Goal: Task Accomplishment & Management: Manage account settings

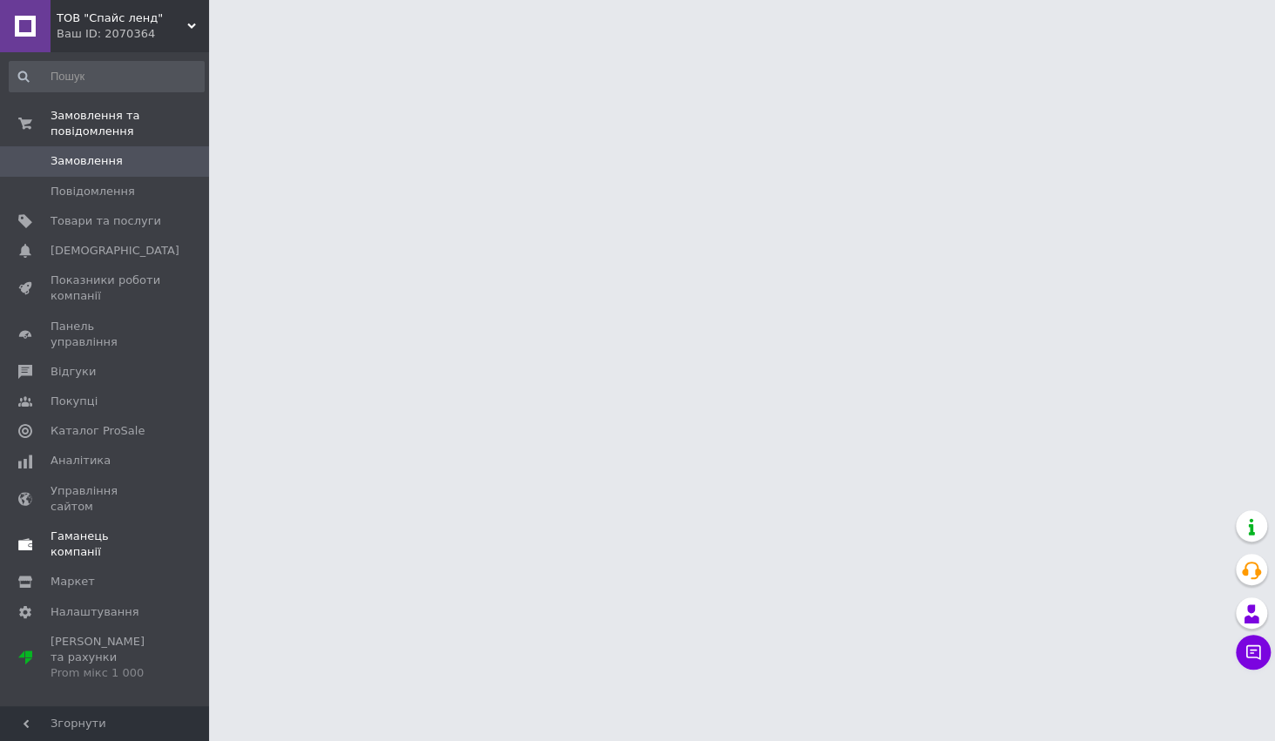
click at [112, 529] on span "Гаманець компанії" at bounding box center [106, 544] width 111 height 31
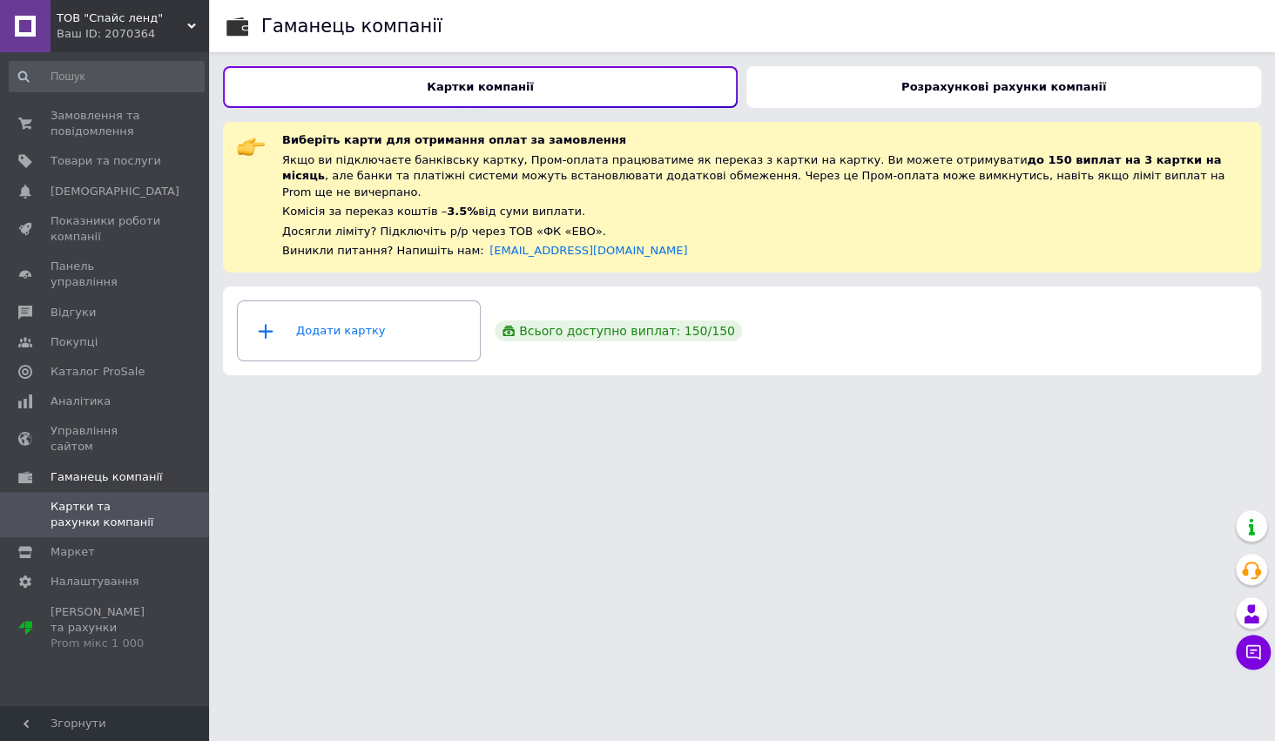
click at [1029, 93] on div "Розрахункові рахунки компанії" at bounding box center [1003, 87] width 515 height 42
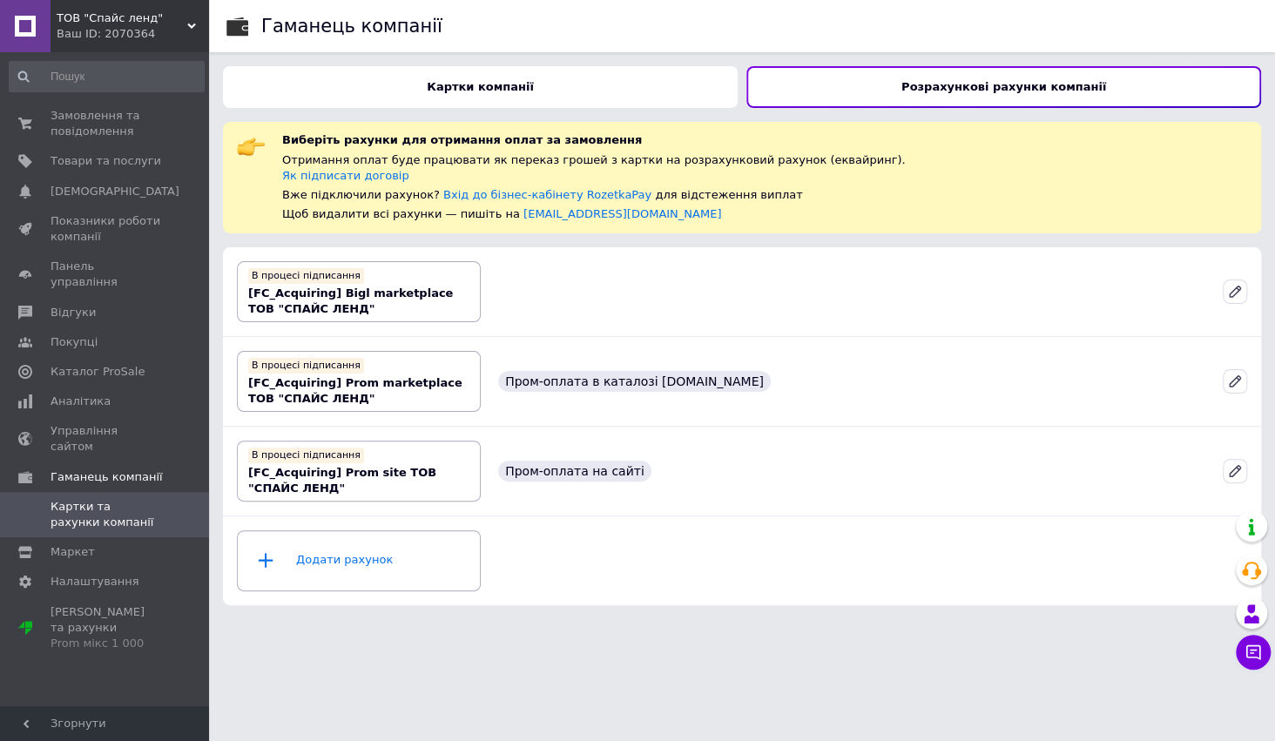
click at [104, 21] on span "ТОВ "Спайс ленд"" at bounding box center [122, 18] width 131 height 16
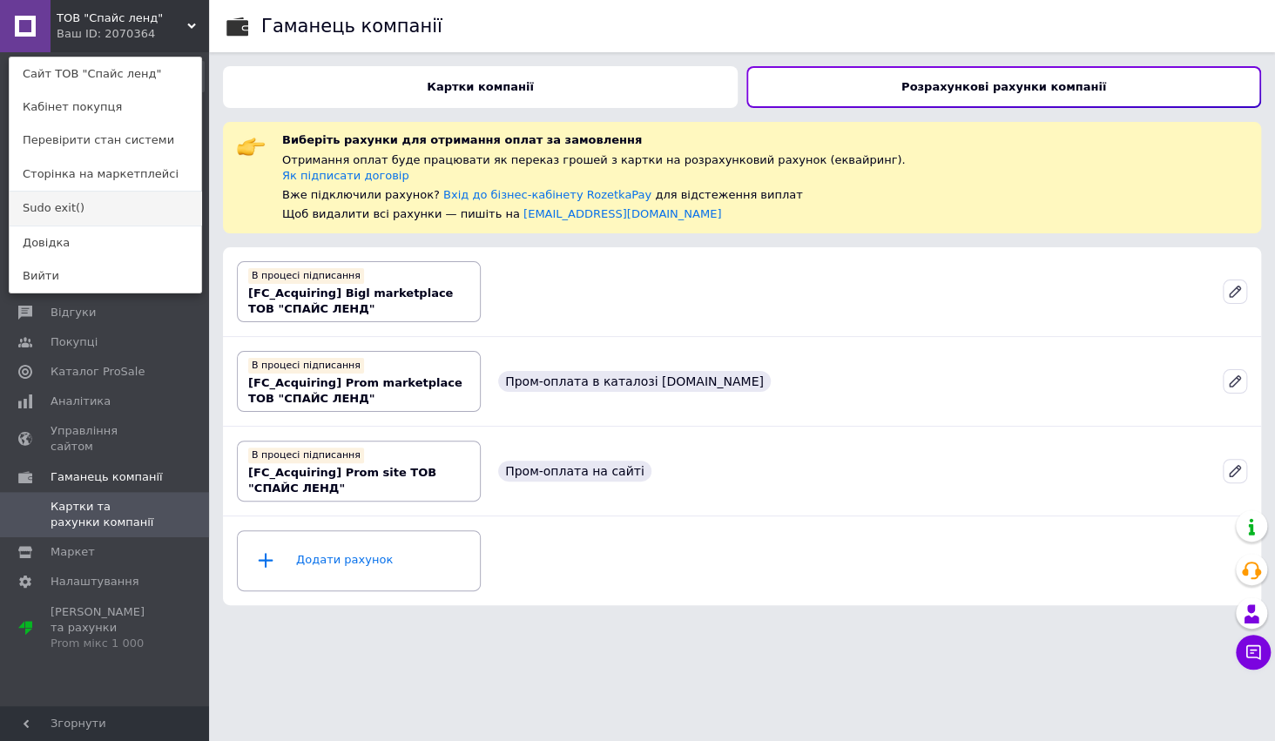
click at [69, 210] on link "Sudo exit()" at bounding box center [106, 208] width 192 height 33
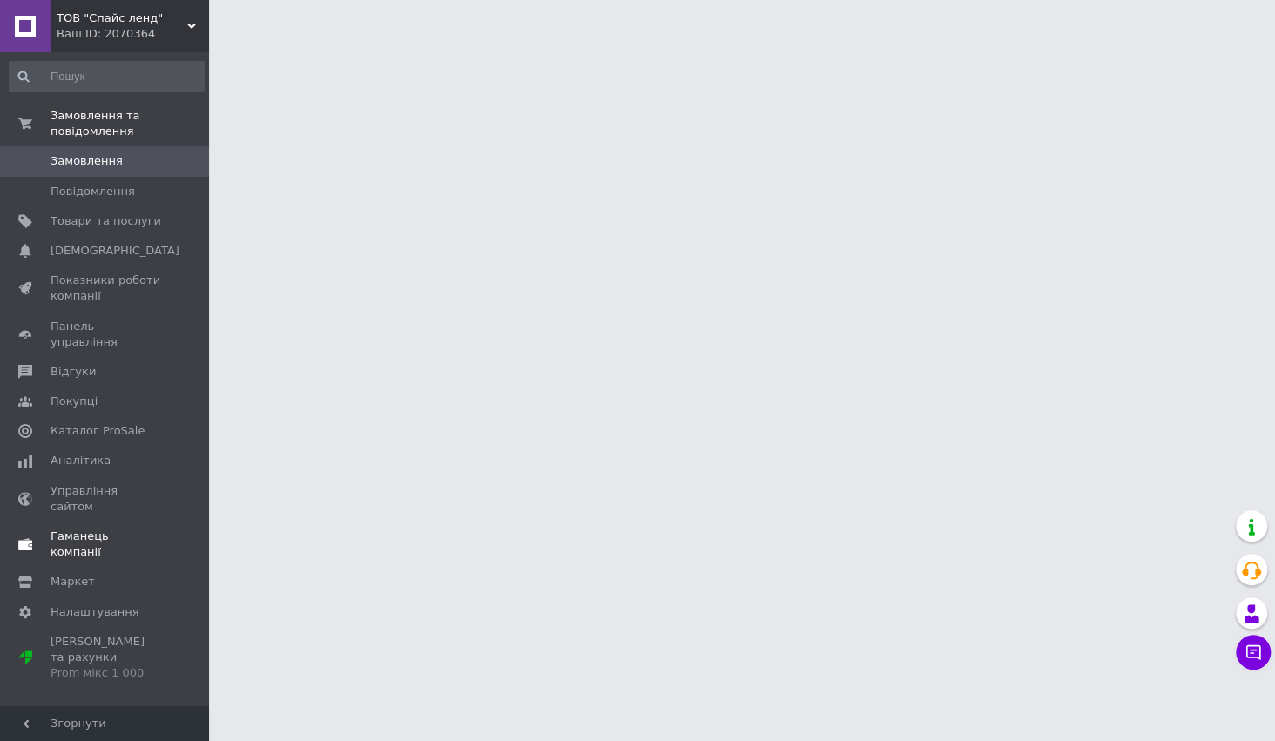
click at [132, 529] on span "Гаманець компанії" at bounding box center [106, 544] width 111 height 31
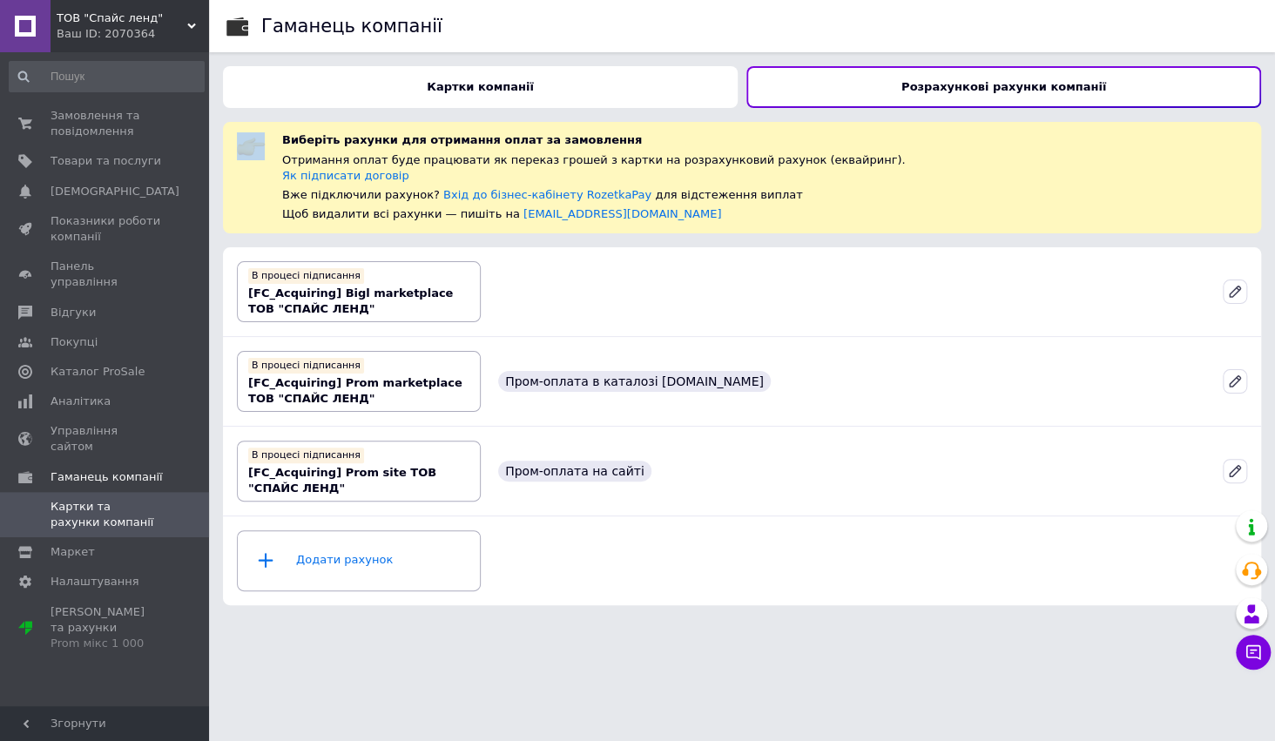
click at [812, 91] on div "Розрахункові рахунки компанії" at bounding box center [1003, 87] width 515 height 42
click at [131, 32] on div "Ваш ID: 2070364" at bounding box center [133, 34] width 152 height 16
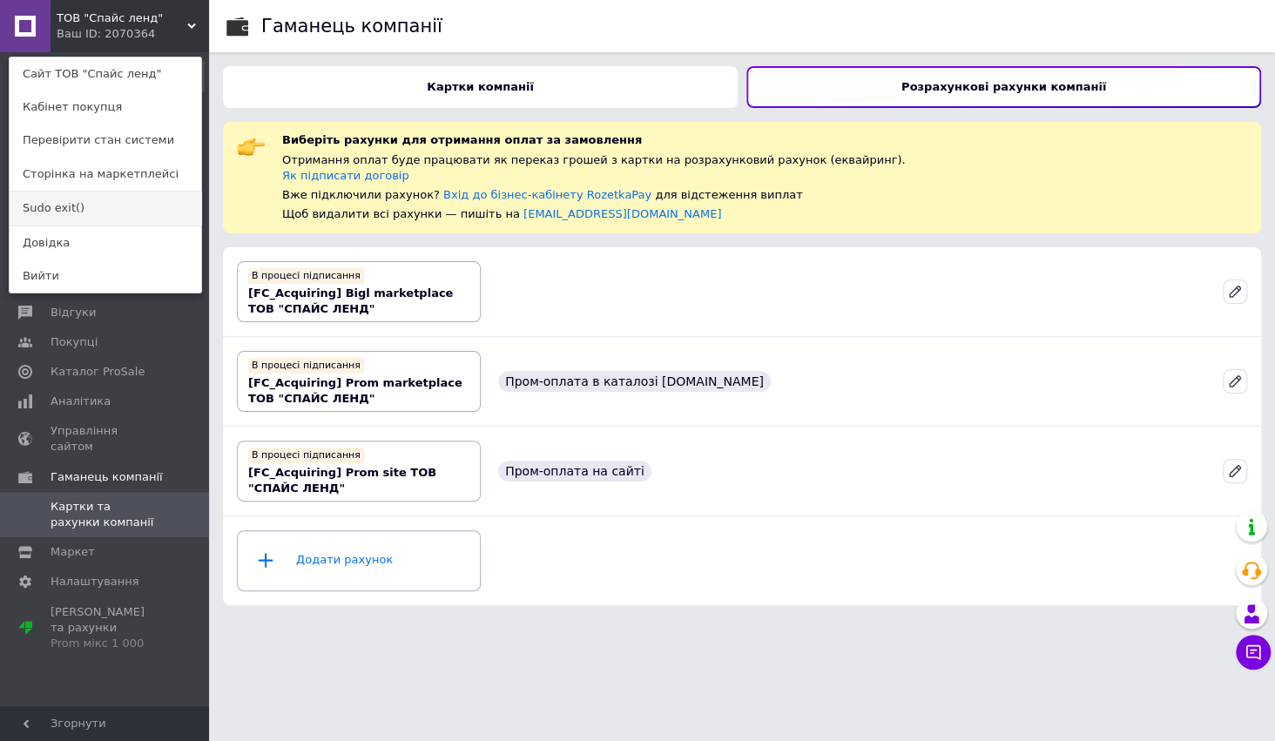
click at [80, 206] on link "Sudo exit()" at bounding box center [106, 208] width 192 height 33
